Goal: Task Accomplishment & Management: Use online tool/utility

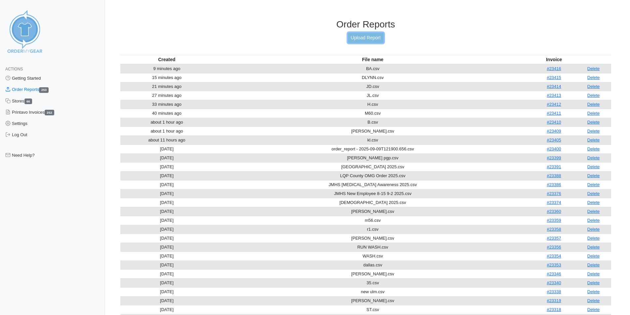
click at [370, 37] on link "Upload Report" at bounding box center [366, 38] width 36 height 10
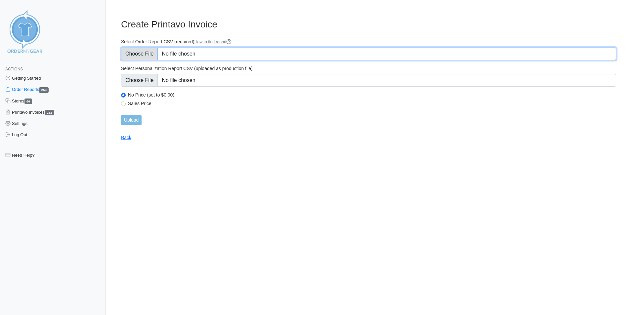
click at [200, 53] on input "Select Order Report CSV (required) How to find report" at bounding box center [368, 54] width 495 height 13
type input "C:\fakepath\JA.csv"
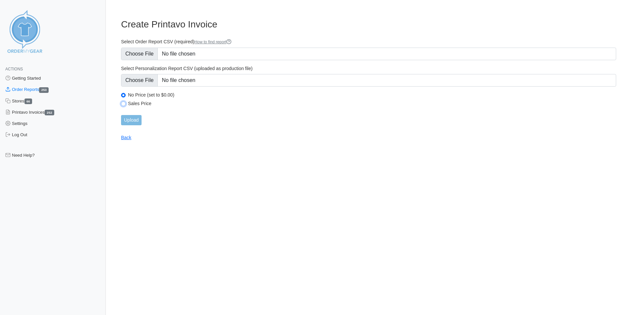
click at [124, 103] on input "Sales Price" at bounding box center [123, 103] width 5 height 5
radio input "true"
click at [129, 119] on input "Upload" at bounding box center [131, 120] width 20 height 10
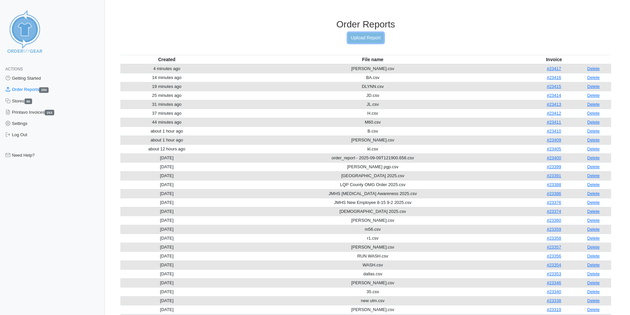
click at [368, 36] on link "Upload Report" at bounding box center [366, 38] width 36 height 10
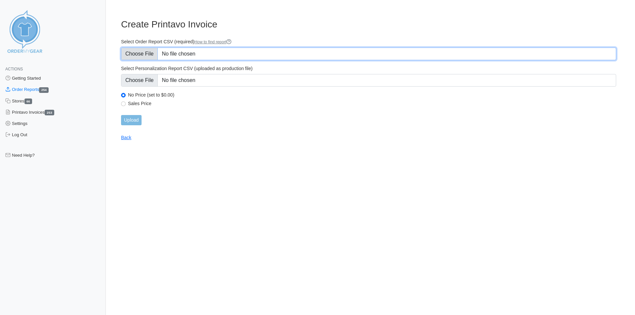
click at [211, 51] on input "Select Order Report CSV (required) How to find report" at bounding box center [368, 54] width 495 height 13
type input "C:\fakepath\BEANER.csv"
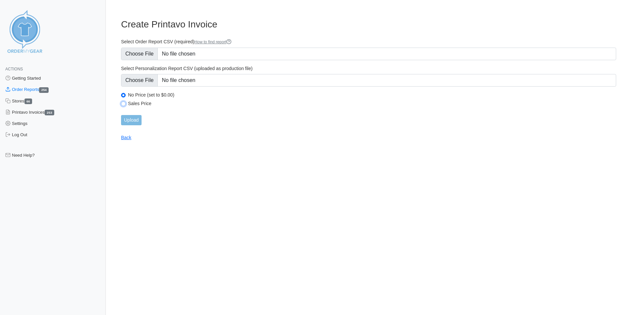
click at [123, 103] on input "Sales Price" at bounding box center [123, 103] width 5 height 5
radio input "true"
click at [131, 119] on input "Upload" at bounding box center [131, 120] width 20 height 10
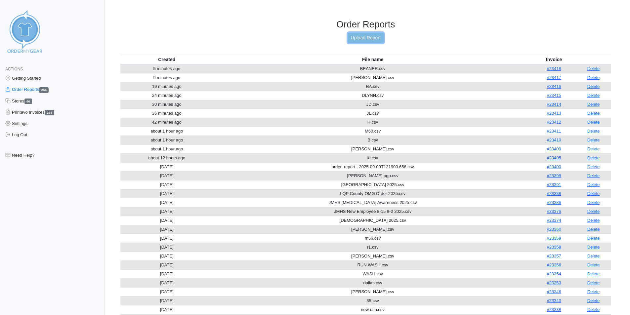
click at [356, 36] on link "Upload Report" at bounding box center [366, 38] width 36 height 10
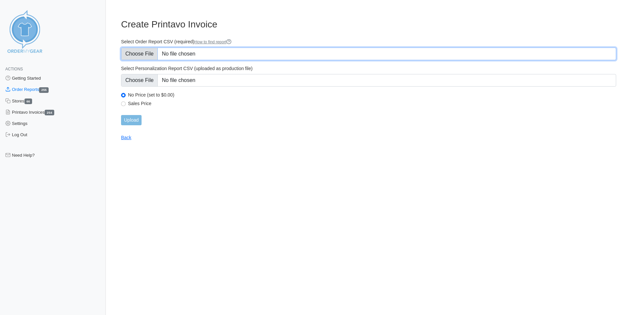
click at [214, 53] on input "Select Order Report CSV (required) How to find report" at bounding box center [368, 54] width 495 height 13
type input "C:\fakepath\DV.csv"
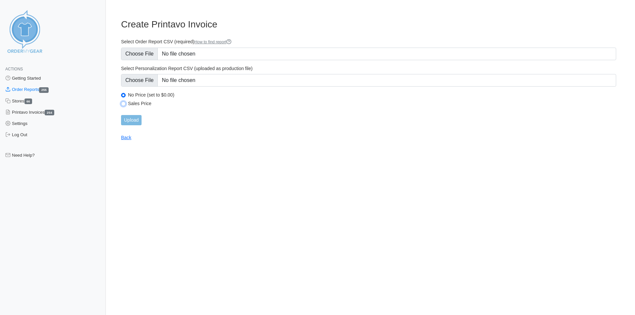
click at [123, 104] on input "Sales Price" at bounding box center [123, 103] width 5 height 5
radio input "true"
click at [133, 120] on input "Upload" at bounding box center [131, 120] width 20 height 10
